Goal: Task Accomplishment & Management: Manage account settings

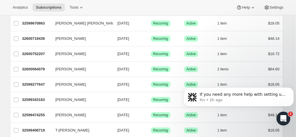
scroll to position [139, 0]
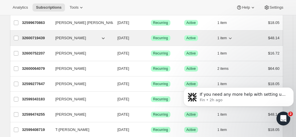
click at [52, 38] on div "32600719439 maria pauli 09/10/2025 Success Recurring Success Active 1 item $48.…" at bounding box center [151, 38] width 258 height 8
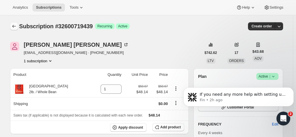
click at [18, 26] on button "Subscriptions" at bounding box center [14, 26] width 8 height 8
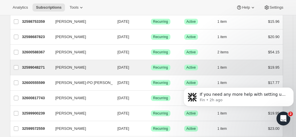
scroll to position [280, 0]
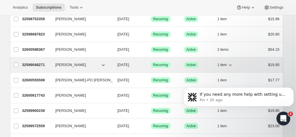
click at [37, 62] on p "32599048271" at bounding box center [36, 65] width 29 height 6
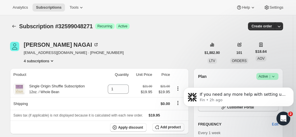
click at [21, 25] on span "Subscription #32599048271" at bounding box center [56, 26] width 74 height 6
click at [16, 25] on icon "Subscriptions" at bounding box center [14, 26] width 6 height 6
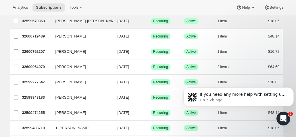
scroll to position [141, 0]
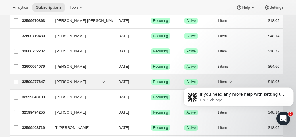
click at [38, 80] on p "32599277647" at bounding box center [36, 82] width 29 height 6
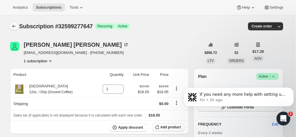
click at [17, 24] on icon "Subscriptions" at bounding box center [14, 26] width 6 height 6
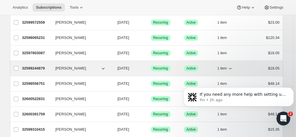
scroll to position [384, 0]
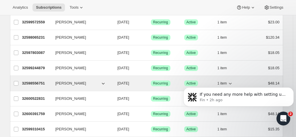
click at [30, 82] on p "32598556751" at bounding box center [36, 83] width 29 height 6
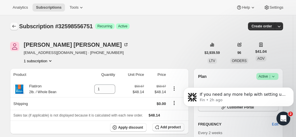
click at [15, 24] on icon "Subscriptions" at bounding box center [14, 26] width 6 height 6
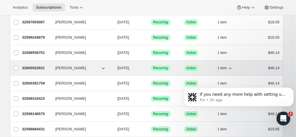
scroll to position [417, 0]
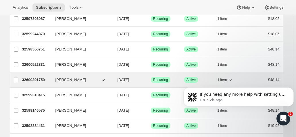
click at [33, 78] on p "32600391759" at bounding box center [36, 80] width 29 height 6
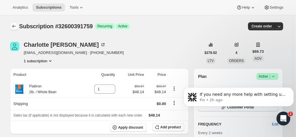
click at [16, 26] on icon "Subscriptions" at bounding box center [14, 26] width 6 height 6
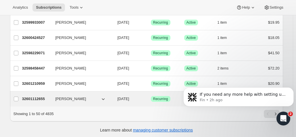
scroll to position [719, 0]
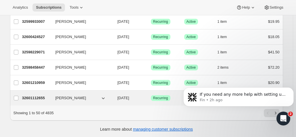
click at [35, 95] on p "32601112655" at bounding box center [36, 98] width 29 height 6
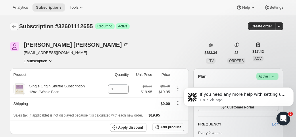
click at [14, 28] on icon "Subscriptions" at bounding box center [14, 26] width 6 height 6
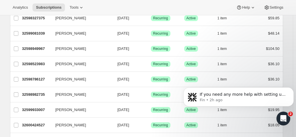
scroll to position [719, 0]
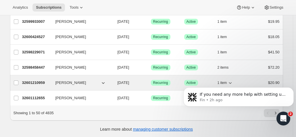
click at [89, 80] on div "32601210959 Regan Imperiali 09/10/2025 Success Recurring Success Active 1 item …" at bounding box center [151, 82] width 258 height 8
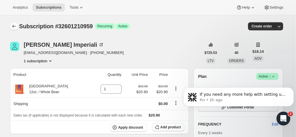
click at [17, 25] on icon "Subscriptions" at bounding box center [14, 26] width 6 height 6
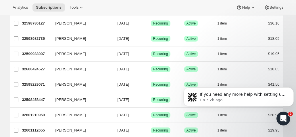
scroll to position [719, 0]
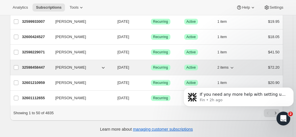
click at [51, 64] on p "32598458447" at bounding box center [36, 67] width 29 height 6
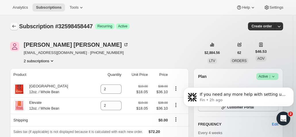
click at [17, 26] on icon "Subscriptions" at bounding box center [14, 26] width 6 height 6
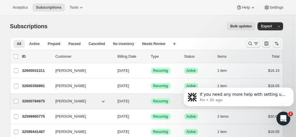
click at [51, 103] on p "32600784975" at bounding box center [36, 101] width 29 height 6
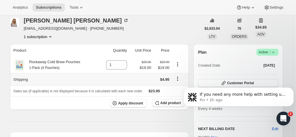
scroll to position [14, 0]
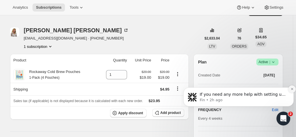
click at [292, 89] on icon "Dismiss notification" at bounding box center [292, 88] width 3 height 3
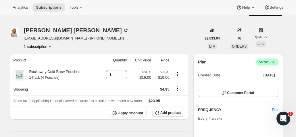
scroll to position [0, 0]
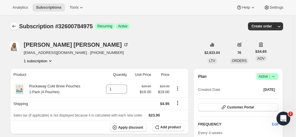
click at [17, 24] on icon "Subscriptions" at bounding box center [14, 26] width 6 height 6
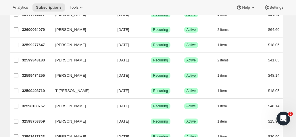
scroll to position [178, 0]
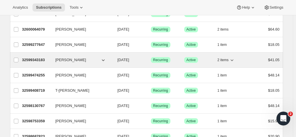
click at [39, 59] on p "32599343183" at bounding box center [36, 60] width 29 height 6
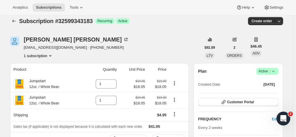
scroll to position [2, 0]
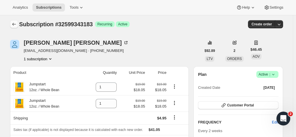
click at [16, 23] on icon "Subscriptions" at bounding box center [14, 24] width 6 height 6
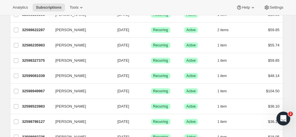
scroll to position [644, 0]
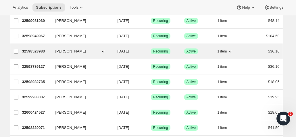
click at [43, 48] on p "32598523983" at bounding box center [36, 51] width 29 height 6
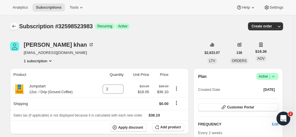
click at [15, 27] on icon "Subscriptions" at bounding box center [14, 26] width 6 height 6
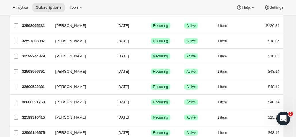
scroll to position [396, 0]
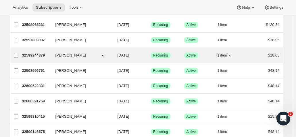
click at [39, 53] on p "32599244879" at bounding box center [36, 55] width 29 height 6
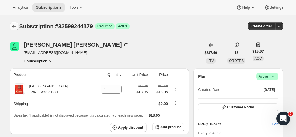
click at [16, 30] on button "Subscriptions" at bounding box center [14, 26] width 8 height 8
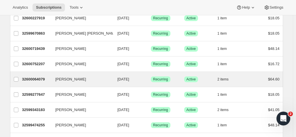
scroll to position [129, 0]
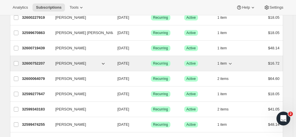
click at [37, 60] on p "32600752207" at bounding box center [36, 63] width 29 height 6
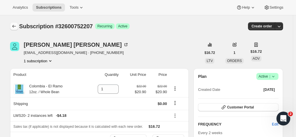
click at [18, 23] on button "Subscriptions" at bounding box center [14, 26] width 8 height 8
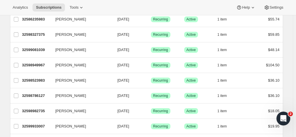
scroll to position [719, 0]
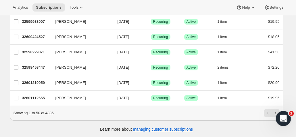
click at [277, 110] on icon "Next" at bounding box center [276, 113] width 6 height 6
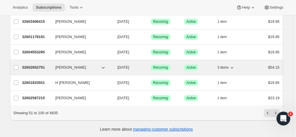
click at [37, 64] on p "32602652751" at bounding box center [36, 67] width 29 height 6
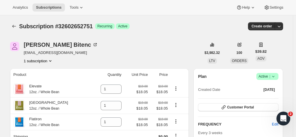
scroll to position [11, 0]
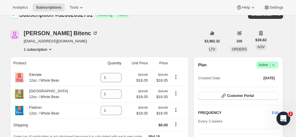
click at [14, 16] on icon "Subscriptions" at bounding box center [14, 15] width 6 height 6
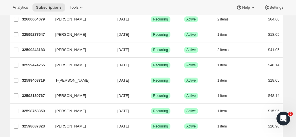
scroll to position [190, 0]
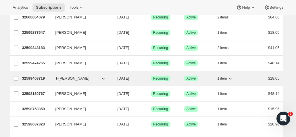
click at [41, 76] on p "32599408719" at bounding box center [36, 78] width 29 height 6
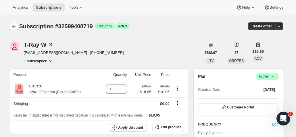
click at [15, 24] on icon "Subscriptions" at bounding box center [14, 26] width 6 height 6
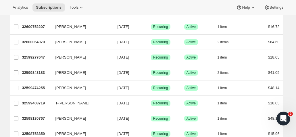
scroll to position [166, 0]
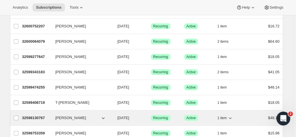
click at [37, 119] on div "32598130767 Cody Yorke 09/10/2025 Success Recurring Success Active 1 item $48.14" at bounding box center [151, 118] width 258 height 8
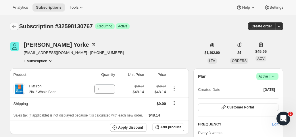
click at [16, 25] on icon "Subscriptions" at bounding box center [14, 26] width 6 height 6
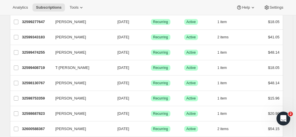
scroll to position [201, 0]
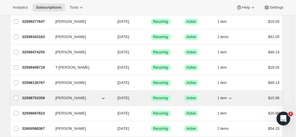
click at [39, 95] on p "32598753359" at bounding box center [36, 98] width 29 height 6
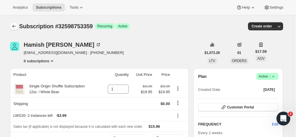
click at [16, 28] on icon "Subscriptions" at bounding box center [14, 26] width 6 height 6
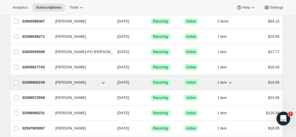
scroll to position [312, 0]
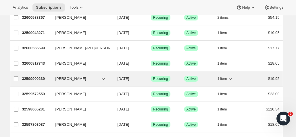
click at [42, 76] on p "32599900239" at bounding box center [36, 79] width 29 height 6
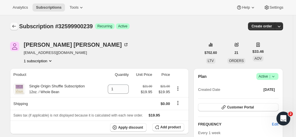
click at [18, 26] on button "Subscriptions" at bounding box center [14, 26] width 8 height 8
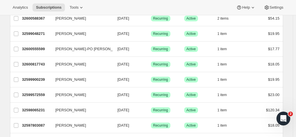
scroll to position [316, 0]
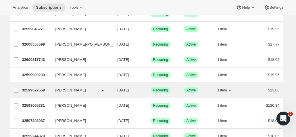
click at [38, 89] on p "32599572559" at bounding box center [36, 90] width 29 height 6
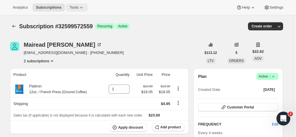
click at [70, 9] on span "Tools" at bounding box center [74, 7] width 9 height 5
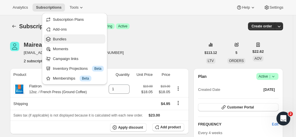
click at [62, 40] on span "Bundles" at bounding box center [60, 39] width 14 height 4
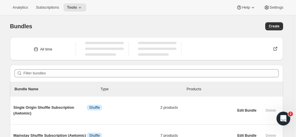
scroll to position [33, 0]
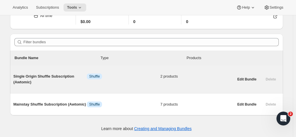
click at [108, 72] on div "Single Origin Shuffle Subscription (Awtomic) Info Shuffle 2 products" at bounding box center [124, 79] width 221 height 21
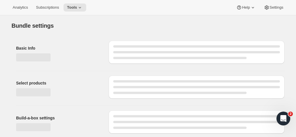
type input "Single Origin Shuffle Subscription (Awtomic)"
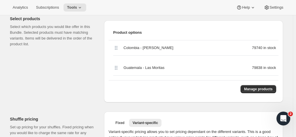
scroll to position [143, 0]
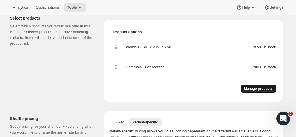
click at [250, 87] on span "Manage products" at bounding box center [258, 88] width 28 height 5
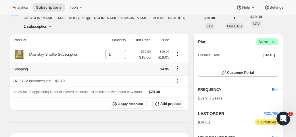
scroll to position [35, 0]
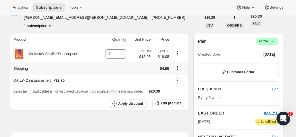
click at [178, 69] on icon "Shipping actions" at bounding box center [177, 69] width 1 height 1
click at [170, 77] on span "Edit shipping rate" at bounding box center [178, 78] width 29 height 4
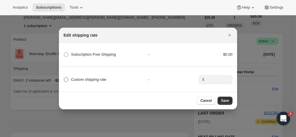
click at [67, 77] on span ":rp:" at bounding box center [66, 79] width 5 height 5
click at [64, 77] on input "Custom shipping rate" at bounding box center [64, 77] width 0 height 0
radio input "true"
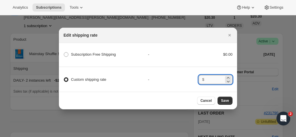
click at [213, 78] on input ":rp:" at bounding box center [215, 79] width 18 height 9
type input "0"
click at [228, 104] on button "Save" at bounding box center [225, 100] width 15 height 8
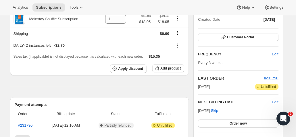
scroll to position [0, 0]
